Goal: Task Accomplishment & Management: Manage account settings

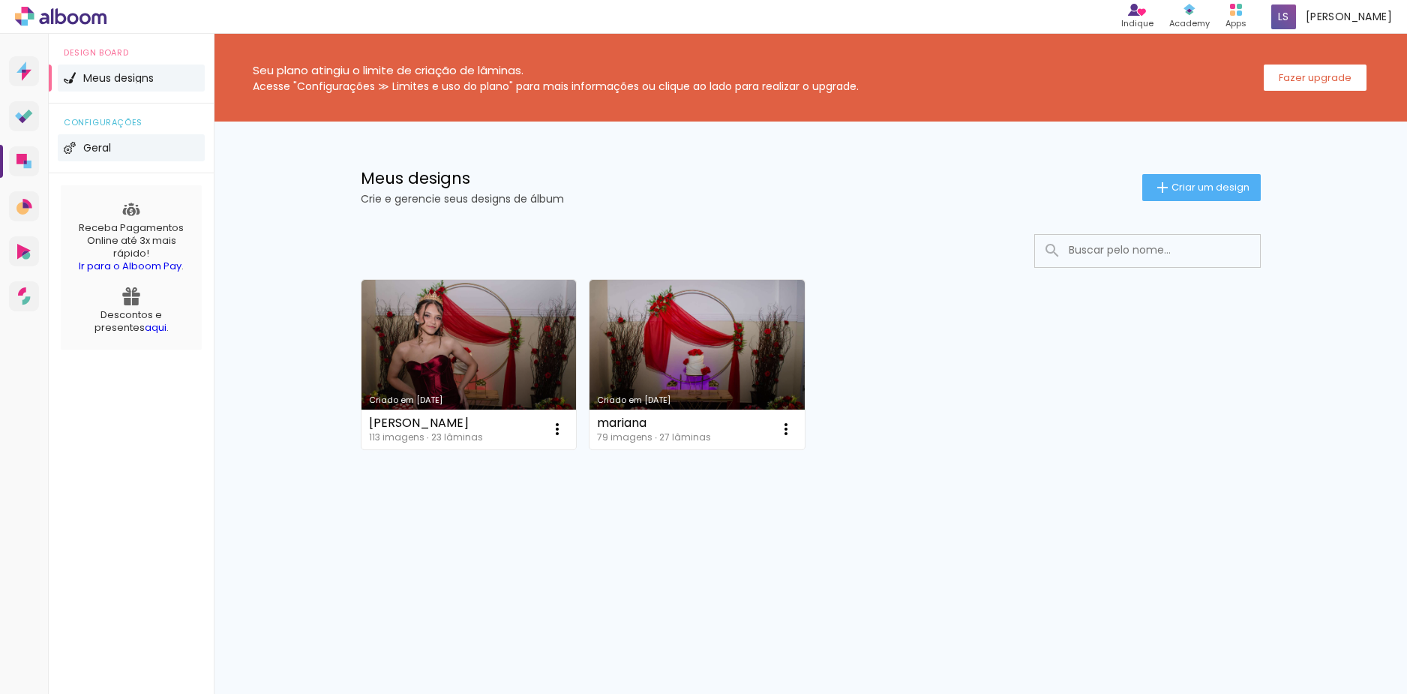
click at [135, 147] on li "Geral" at bounding box center [131, 147] width 147 height 27
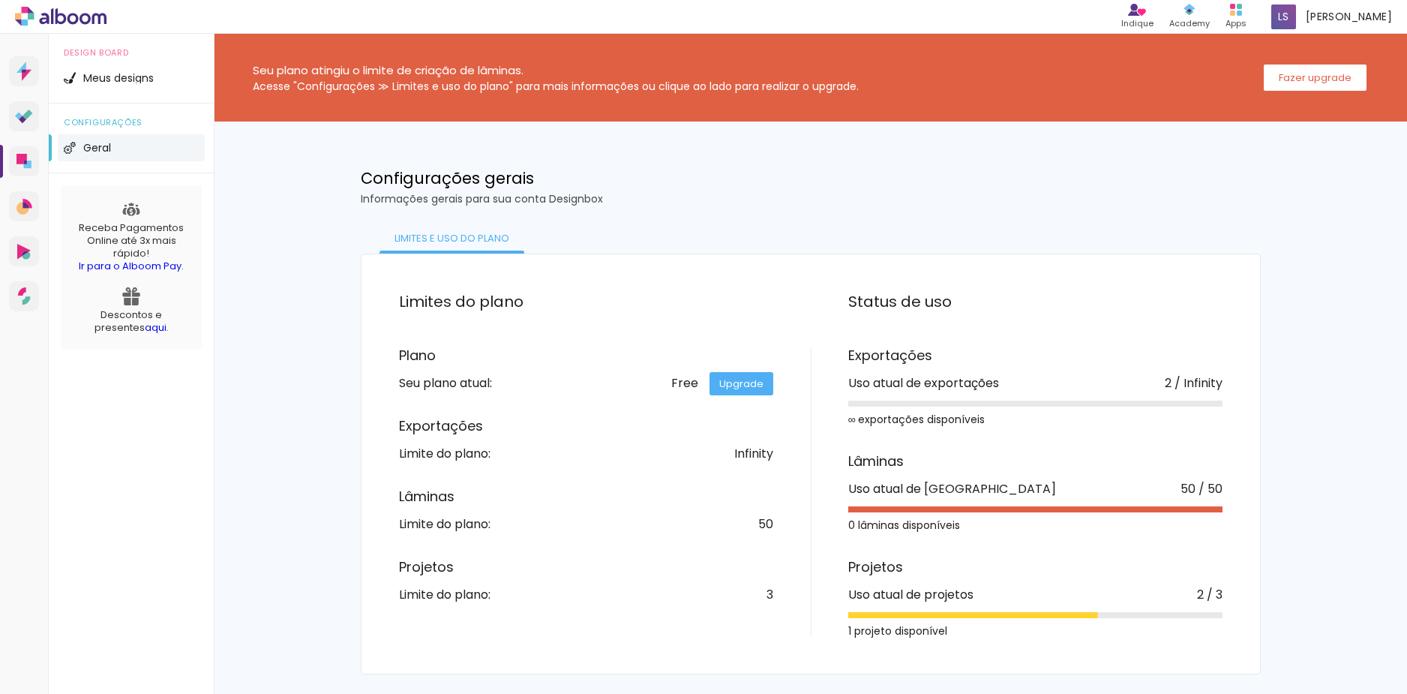
click at [145, 150] on li "Geral" at bounding box center [131, 147] width 147 height 27
click at [158, 69] on li "Meus designs" at bounding box center [131, 78] width 147 height 27
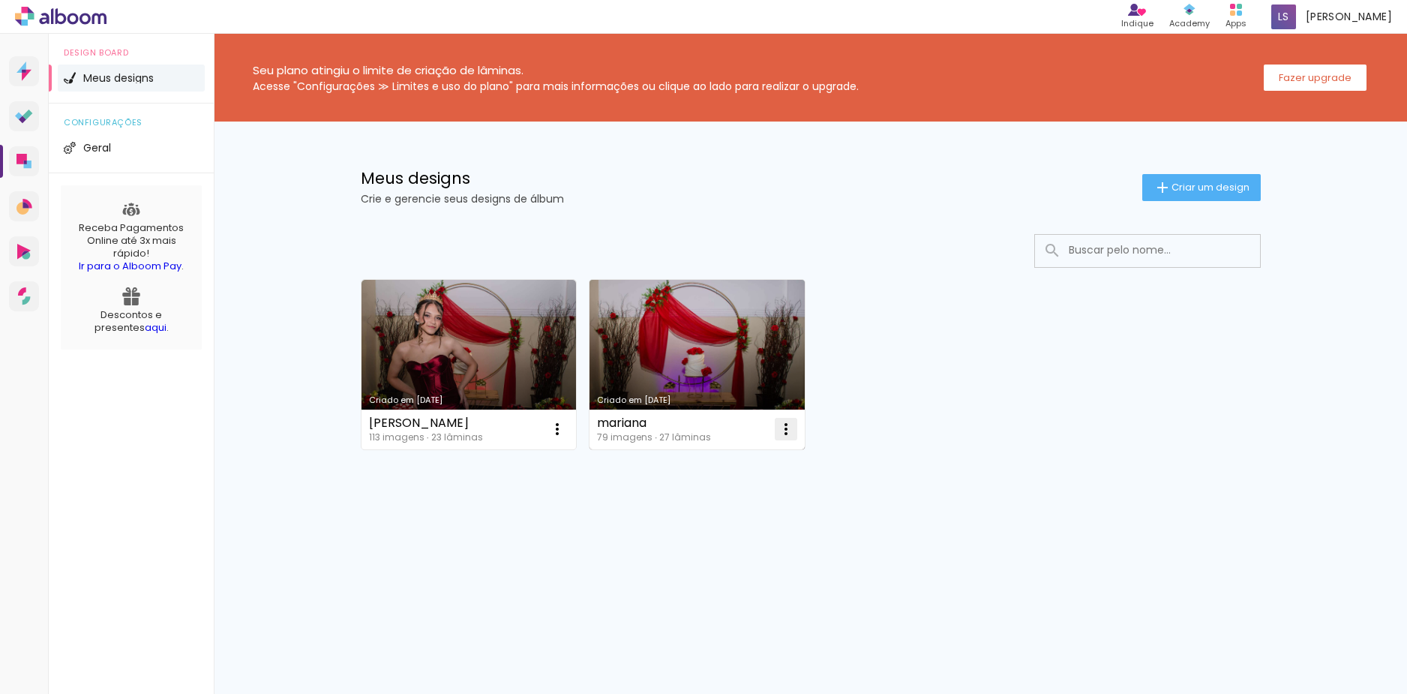
click at [786, 434] on iron-icon at bounding box center [786, 429] width 18 height 18
click at [746, 525] on paper-item "Excluir" at bounding box center [727, 528] width 148 height 30
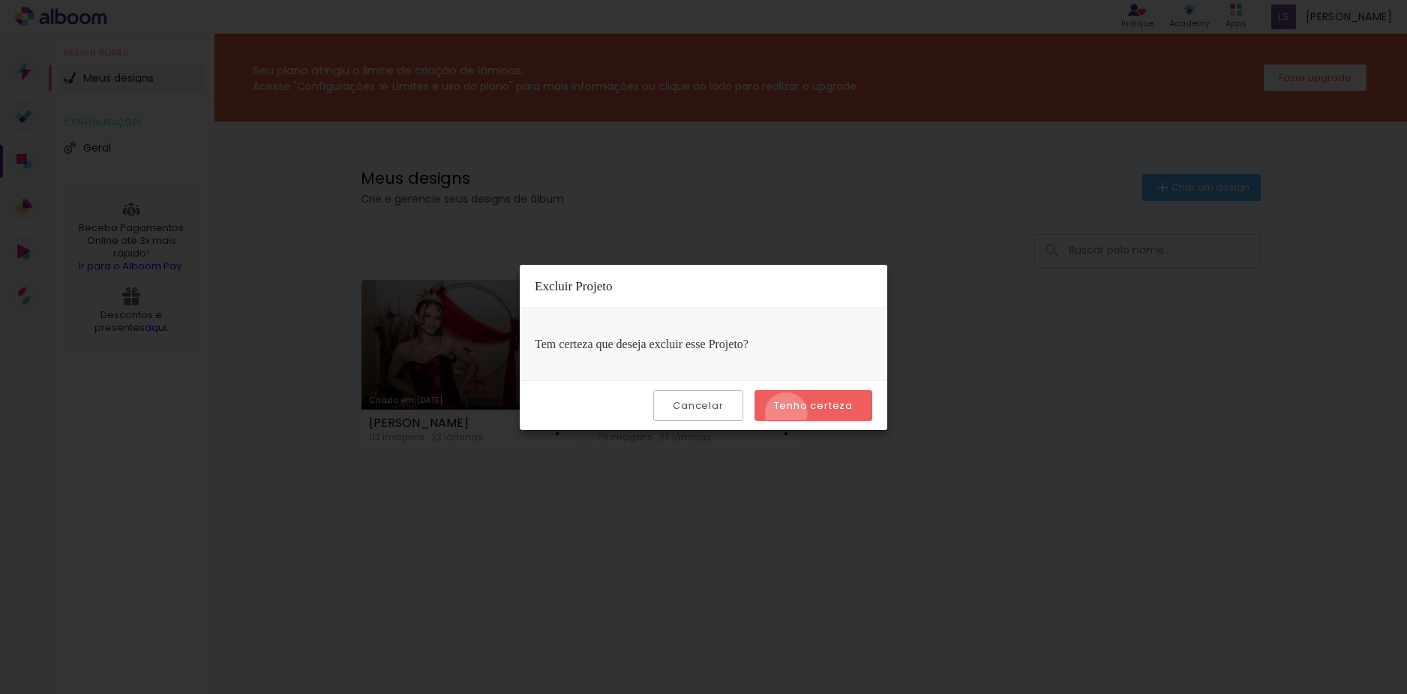
click at [788, 413] on paper-button "Tenho certeza" at bounding box center [814, 405] width 118 height 31
